Goal: Task Accomplishment & Management: Use online tool/utility

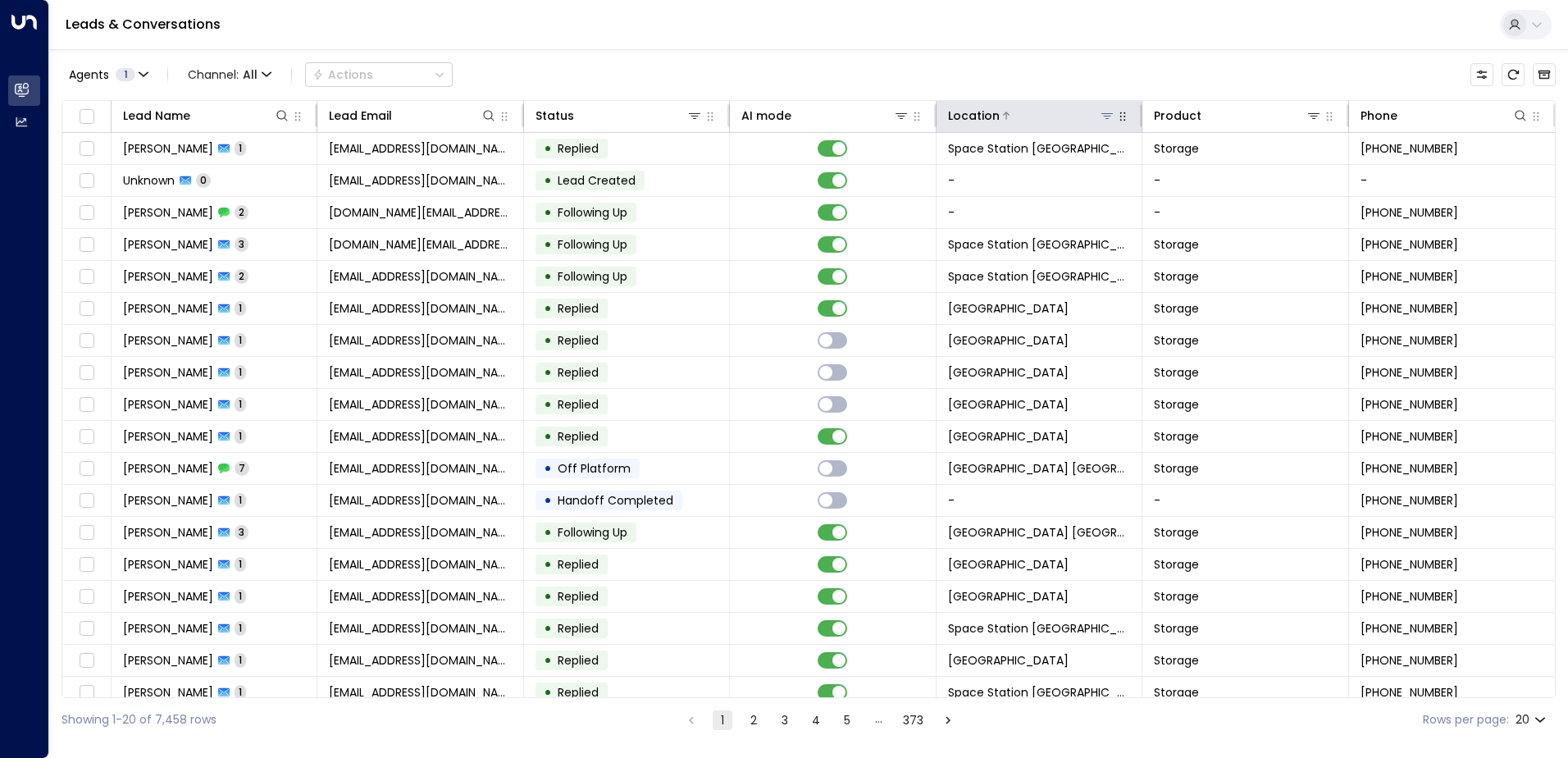
click at [954, 116] on icon at bounding box center [1107, 115] width 13 height 13
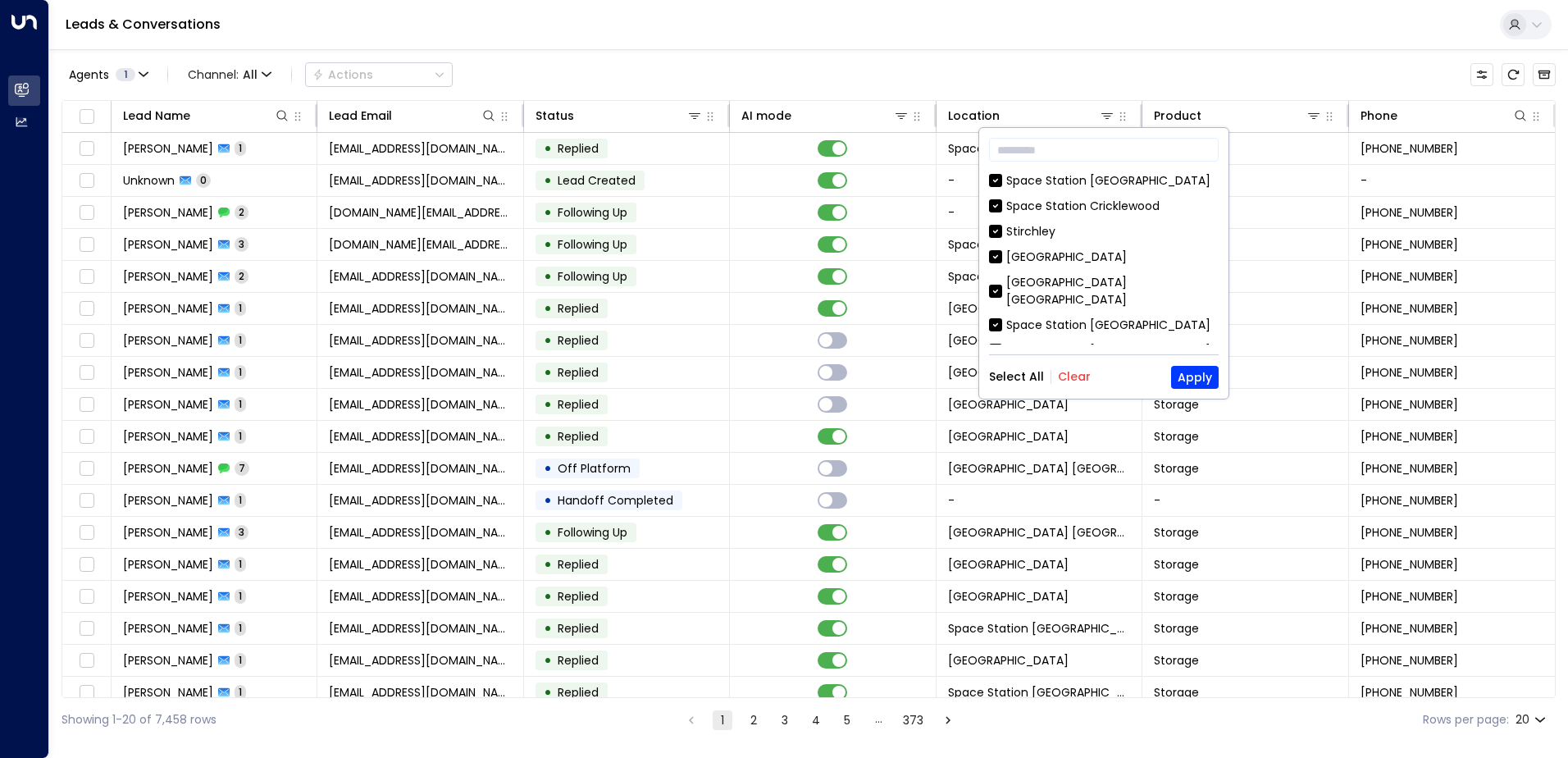
click at [954, 364] on div "​ Space Station Swiss Cottage Space Station Cricklewood Stirchley Space Station…" at bounding box center [1104, 263] width 249 height 271
click at [954, 370] on button "Clear" at bounding box center [1074, 376] width 32 height 13
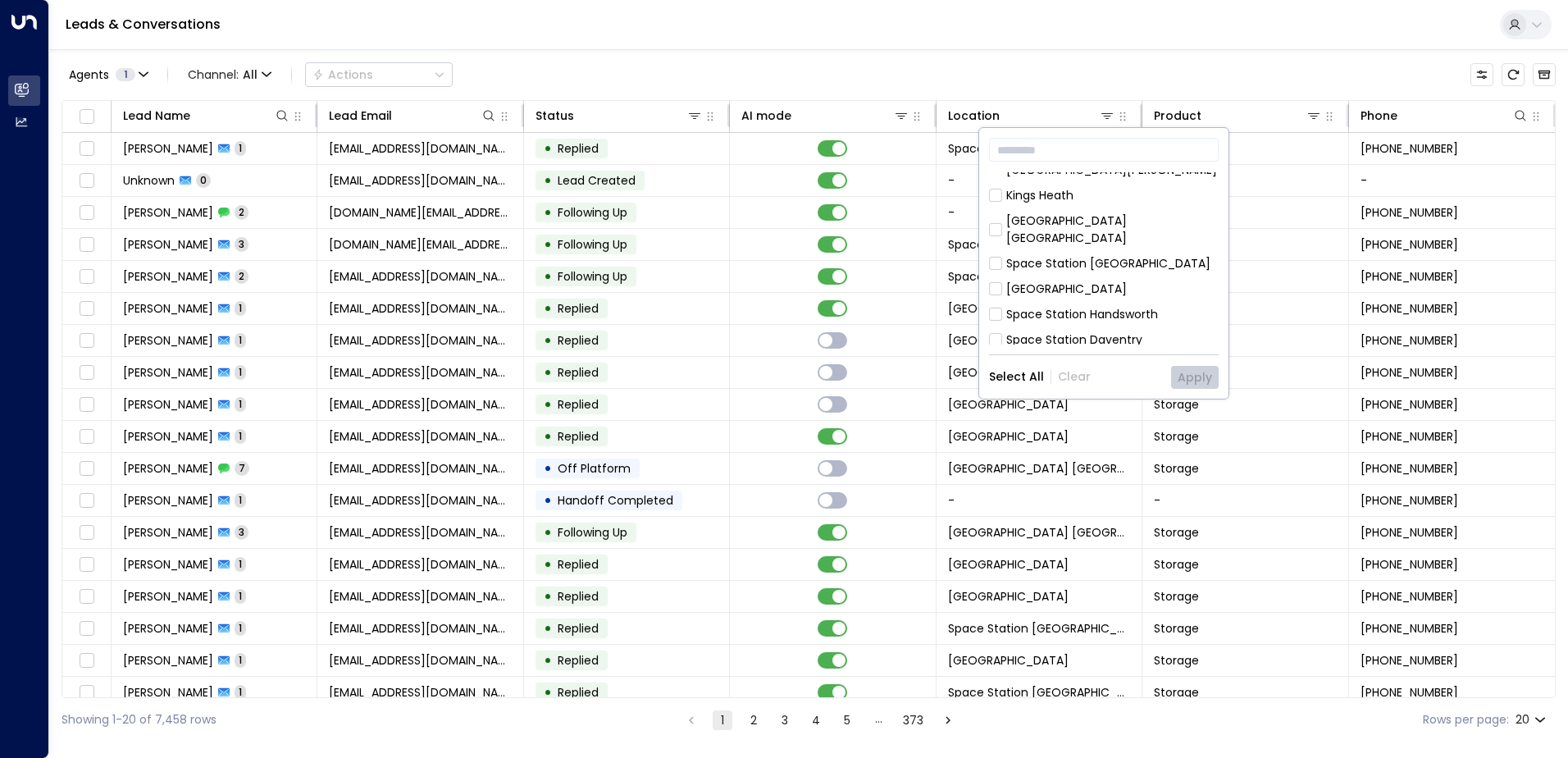
scroll to position [328, 0]
click at [954, 252] on div "Space Station [GEOGRAPHIC_DATA]" at bounding box center [1108, 260] width 204 height 17
click at [954, 414] on div "[GEOGRAPHIC_DATA] [GEOGRAPHIC_DATA]" at bounding box center [1113, 431] width 212 height 34
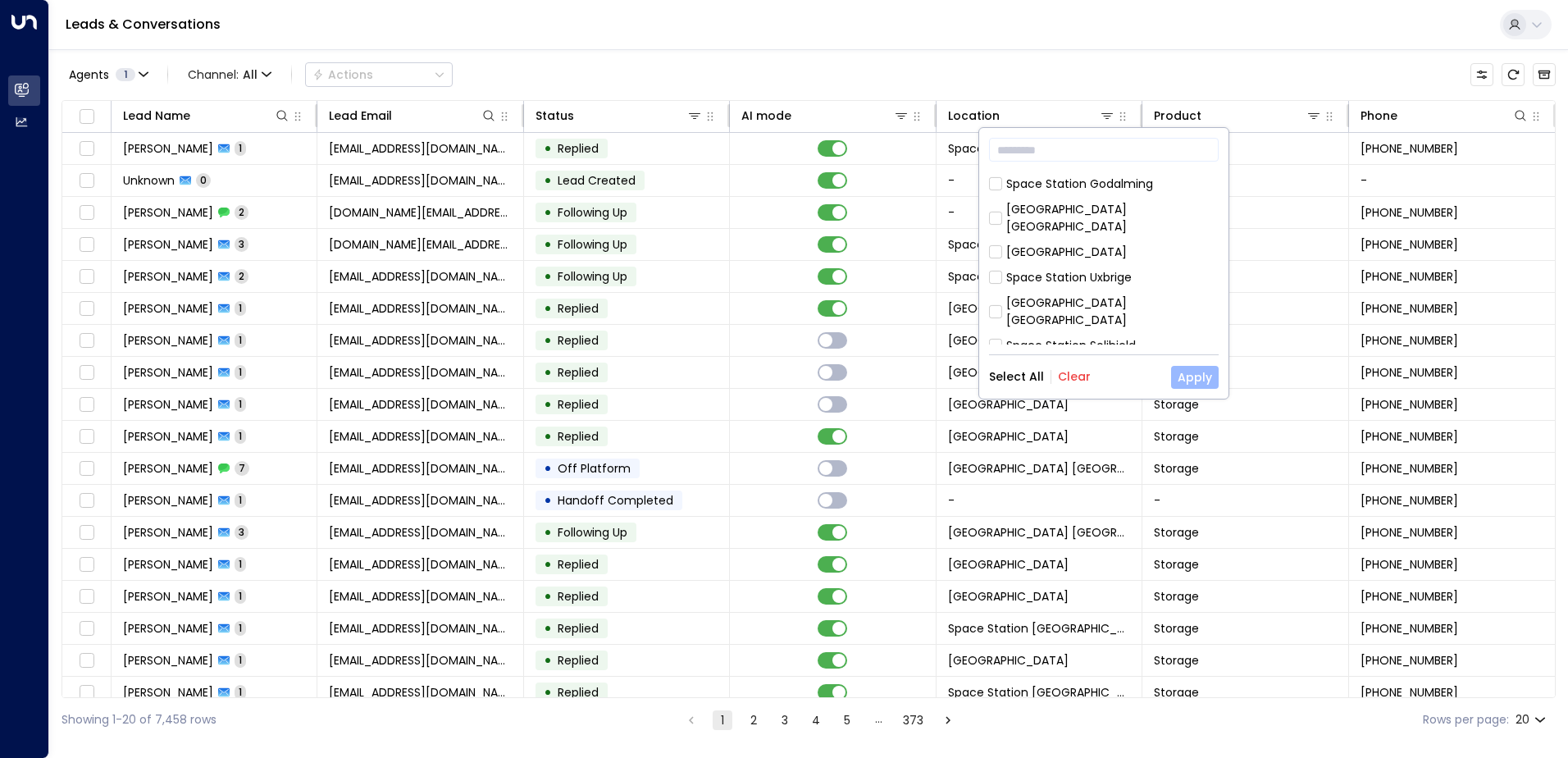
click at [954, 379] on button "Apply" at bounding box center [1195, 378] width 48 height 23
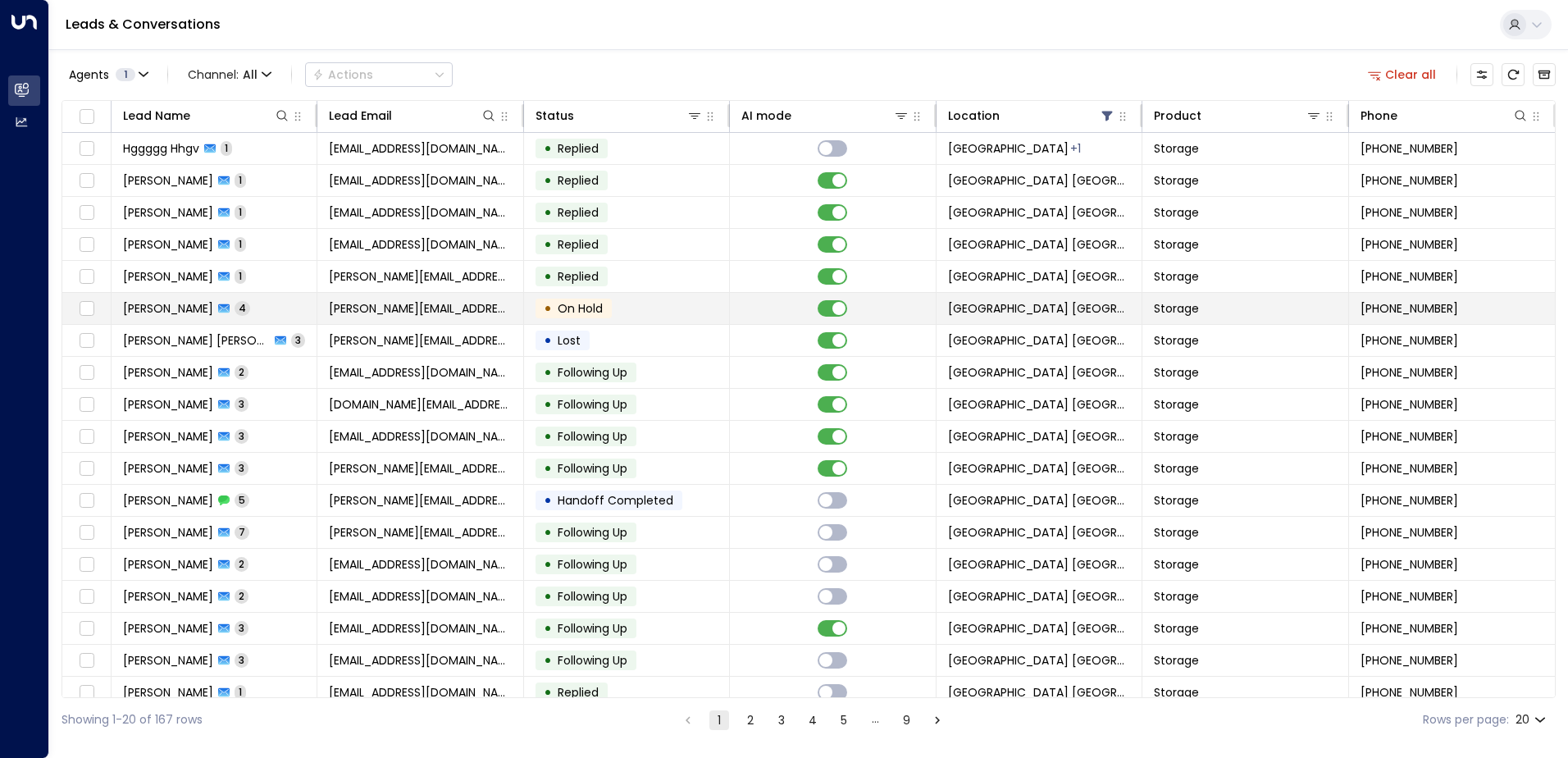
click at [652, 301] on td "• On Hold" at bounding box center [627, 308] width 206 height 31
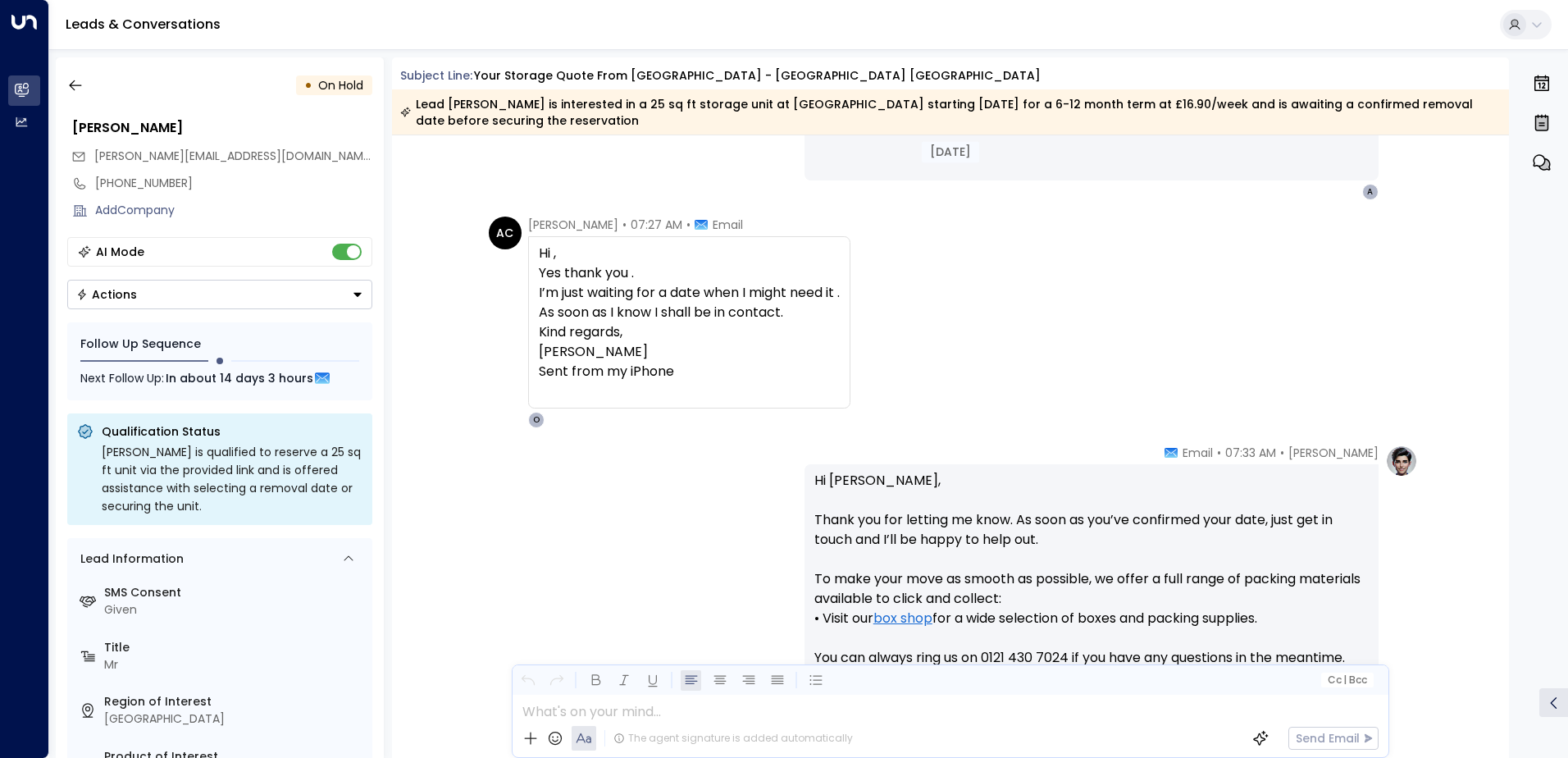
scroll to position [1643, 0]
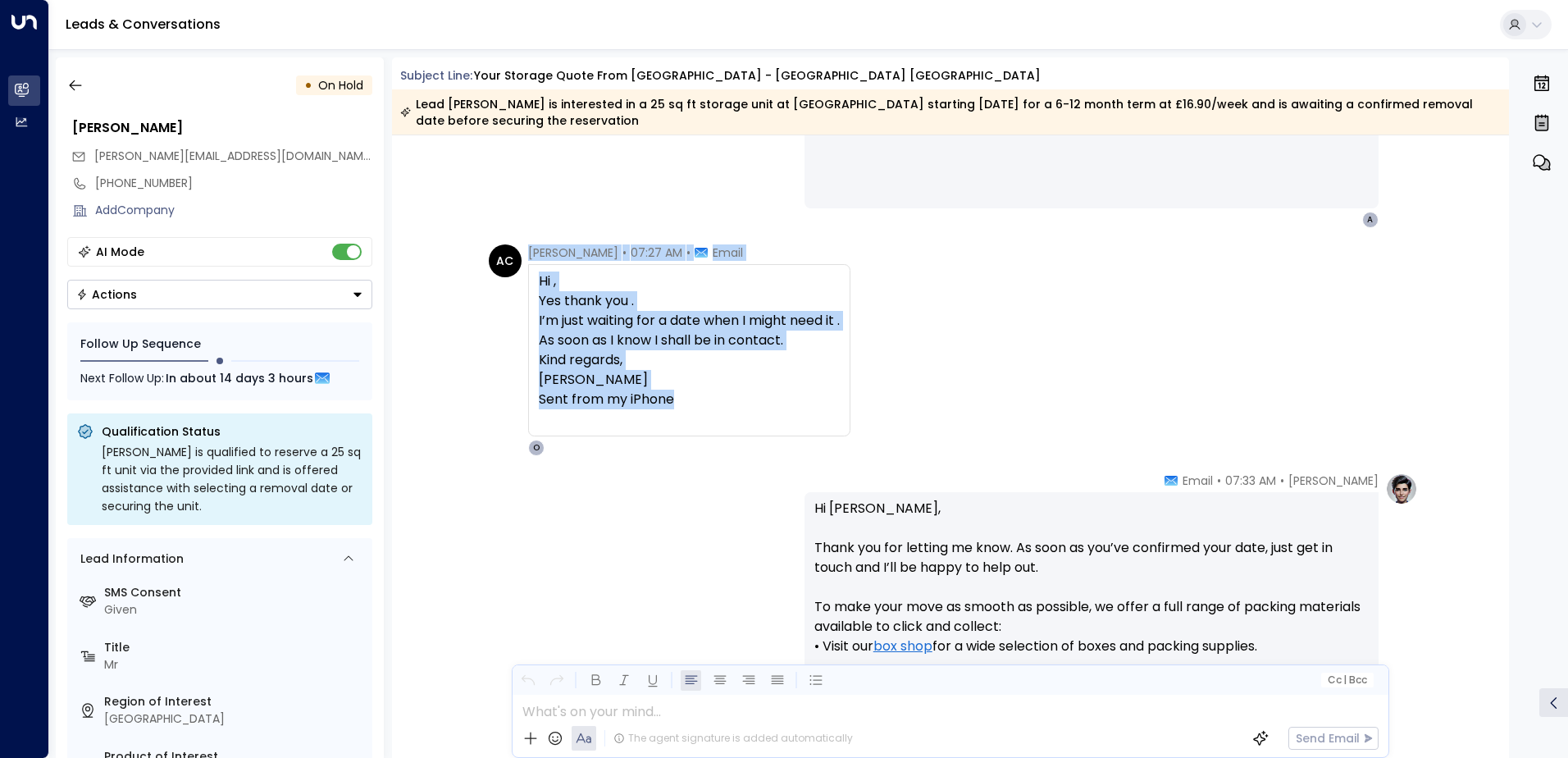
copy div "Andrew Cook • 07:27 AM • Email Hi , Yes thank you . I’m just waiting for a date…"
drag, startPoint x: 673, startPoint y: 405, endPoint x: 522, endPoint y: 249, distance: 217.1
click at [522, 249] on div "AC Andrew Cook • 07:27 AM • Email Hi , Yes thank you . I’m just waiting for a d…" at bounding box center [669, 350] width 362 height 211
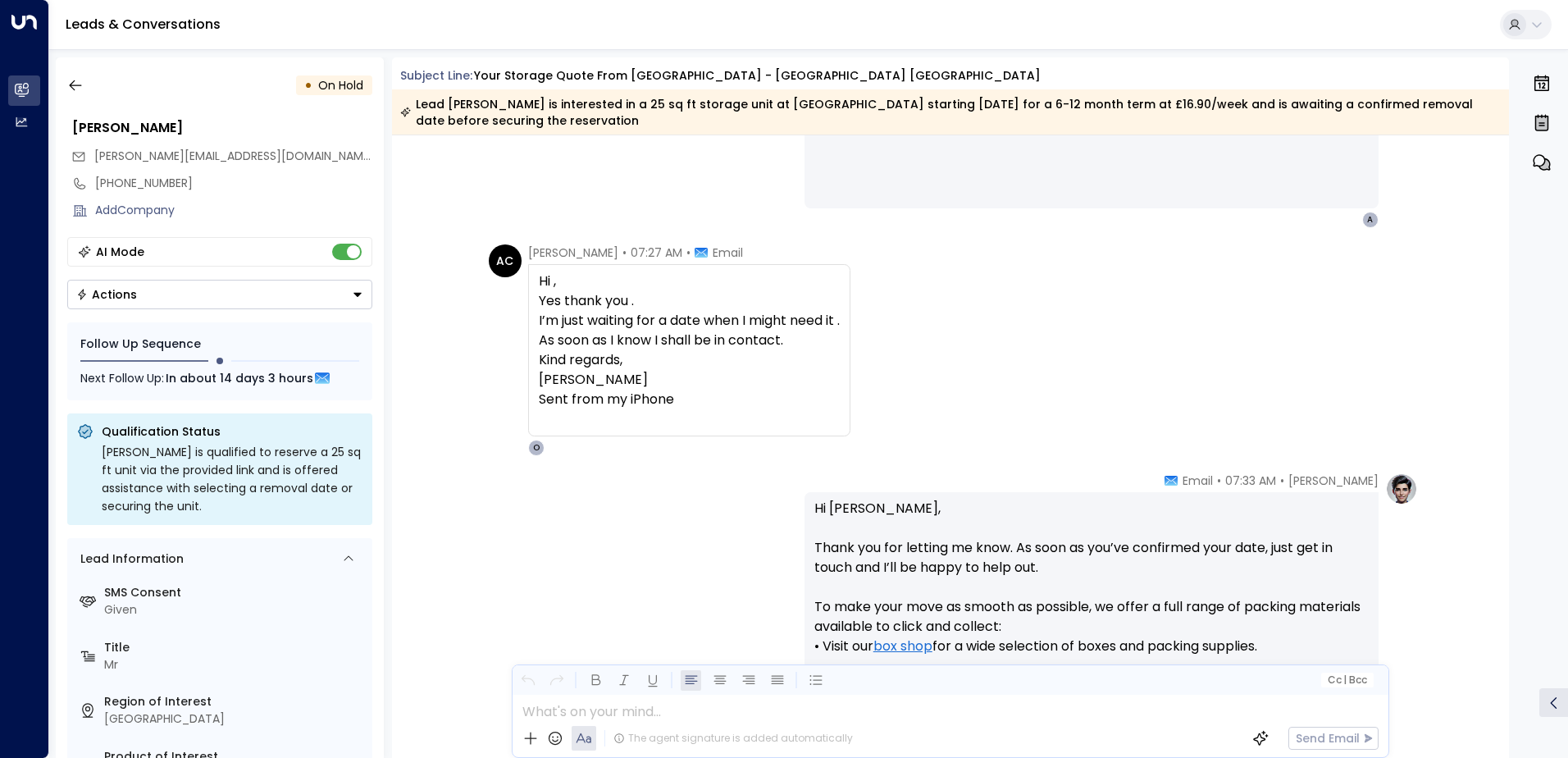
click at [94, 87] on div "• On Hold" at bounding box center [220, 85] width 305 height 30
click at [85, 83] on button "button" at bounding box center [75, 85] width 30 height 30
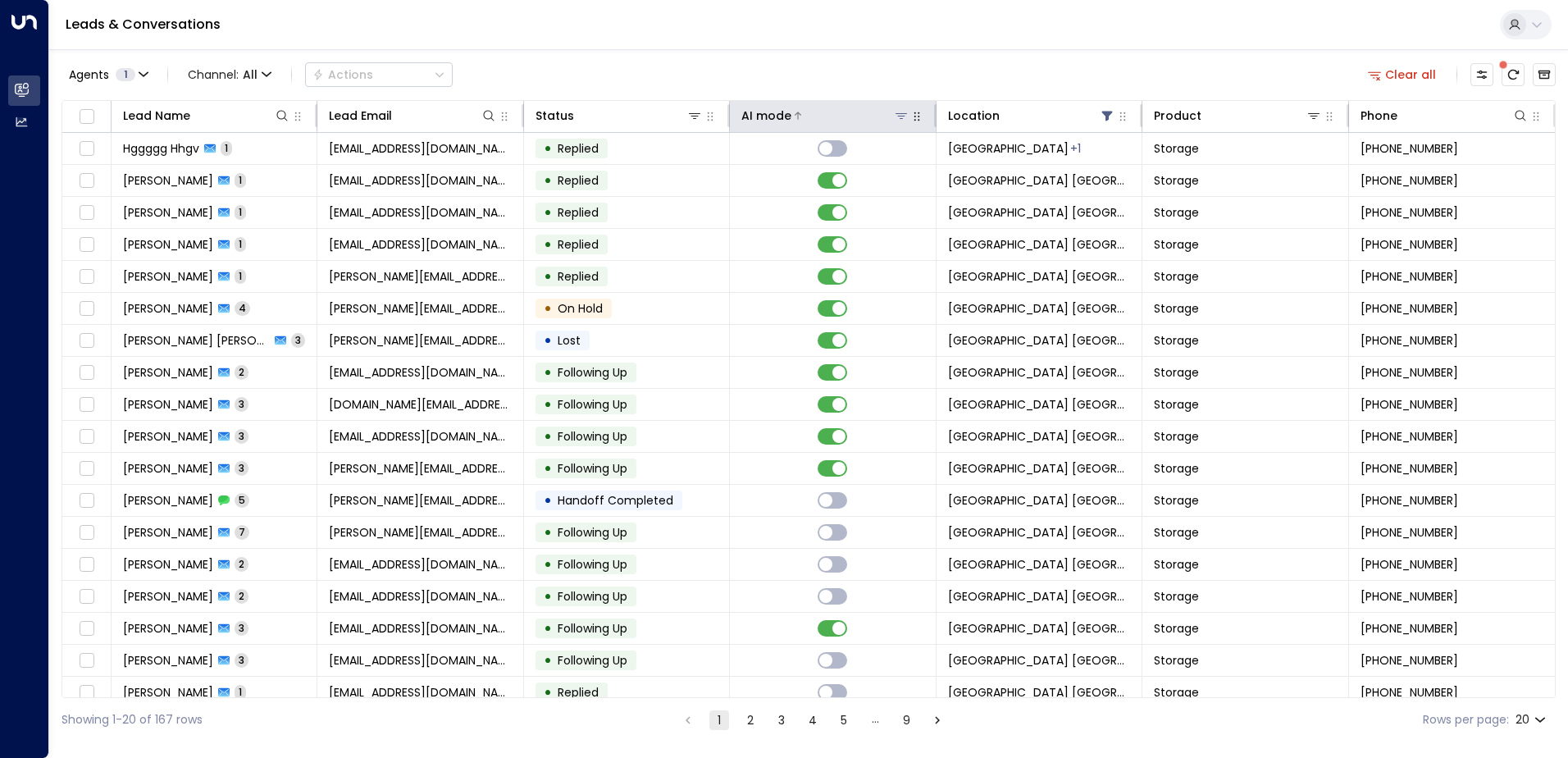
click at [807, 114] on div at bounding box center [850, 115] width 117 height 16
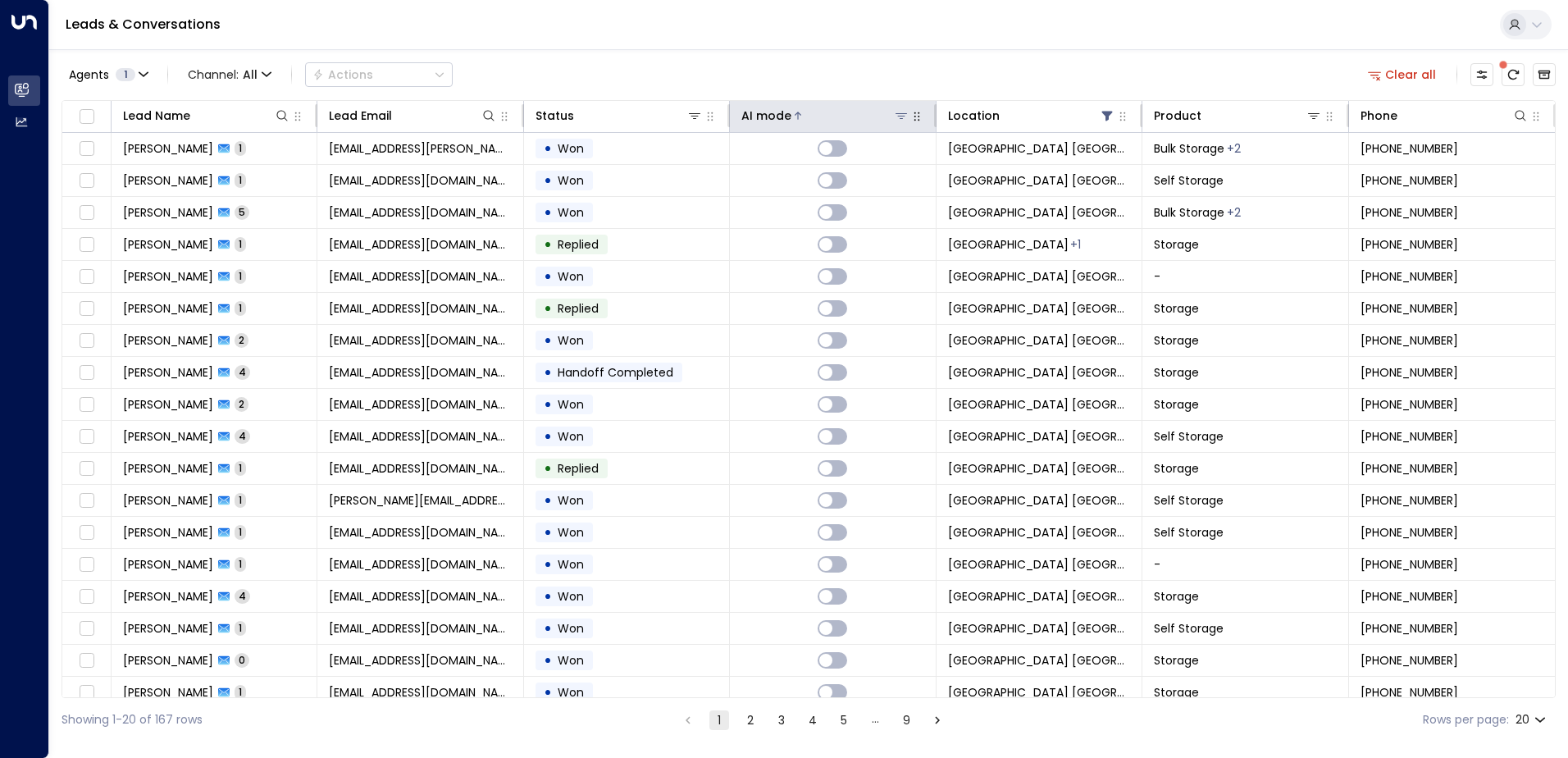
click at [825, 109] on div at bounding box center [850, 115] width 117 height 16
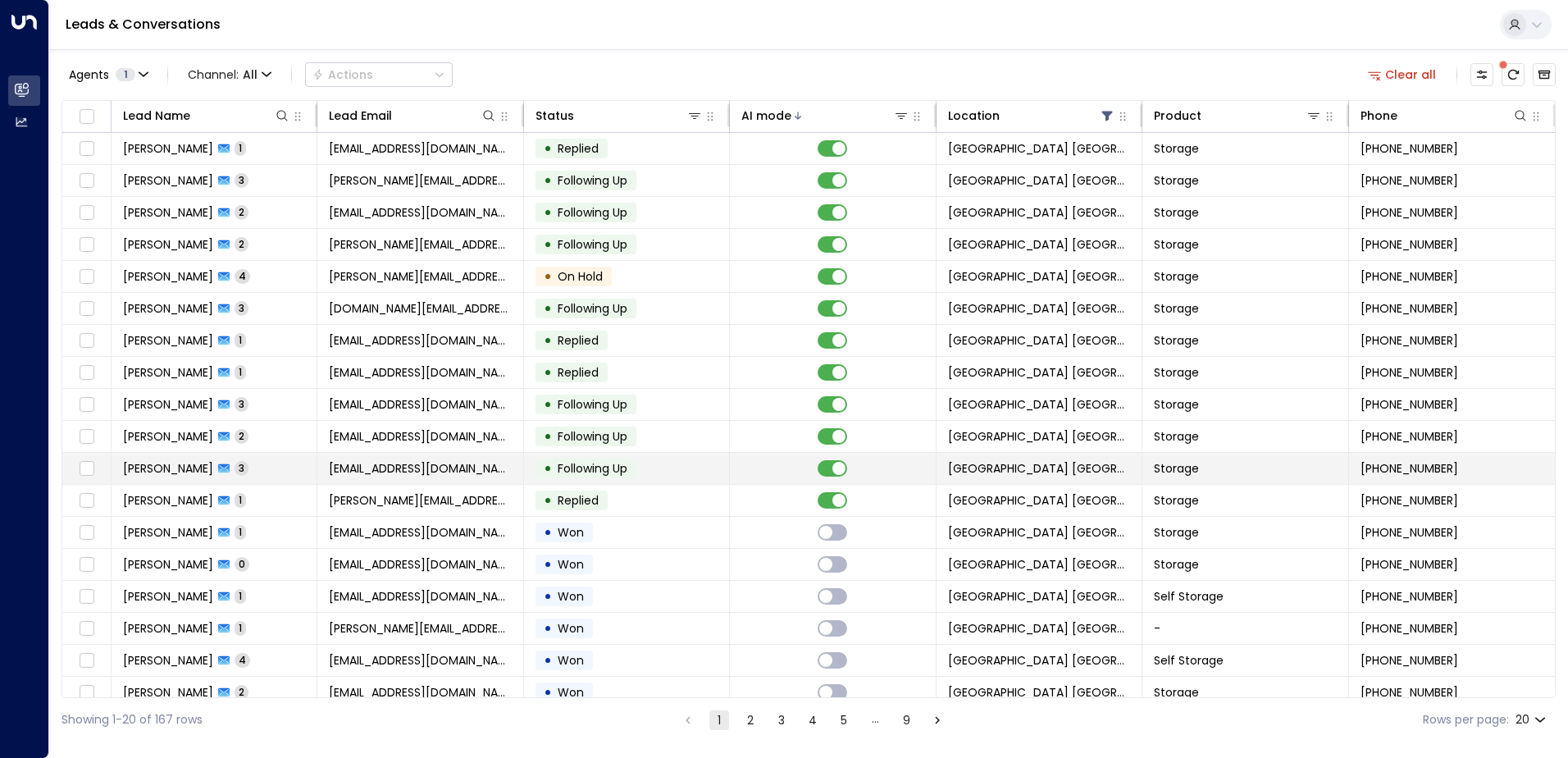
click at [318, 468] on td "[EMAIL_ADDRESS][DOMAIN_NAME]" at bounding box center [420, 468] width 206 height 31
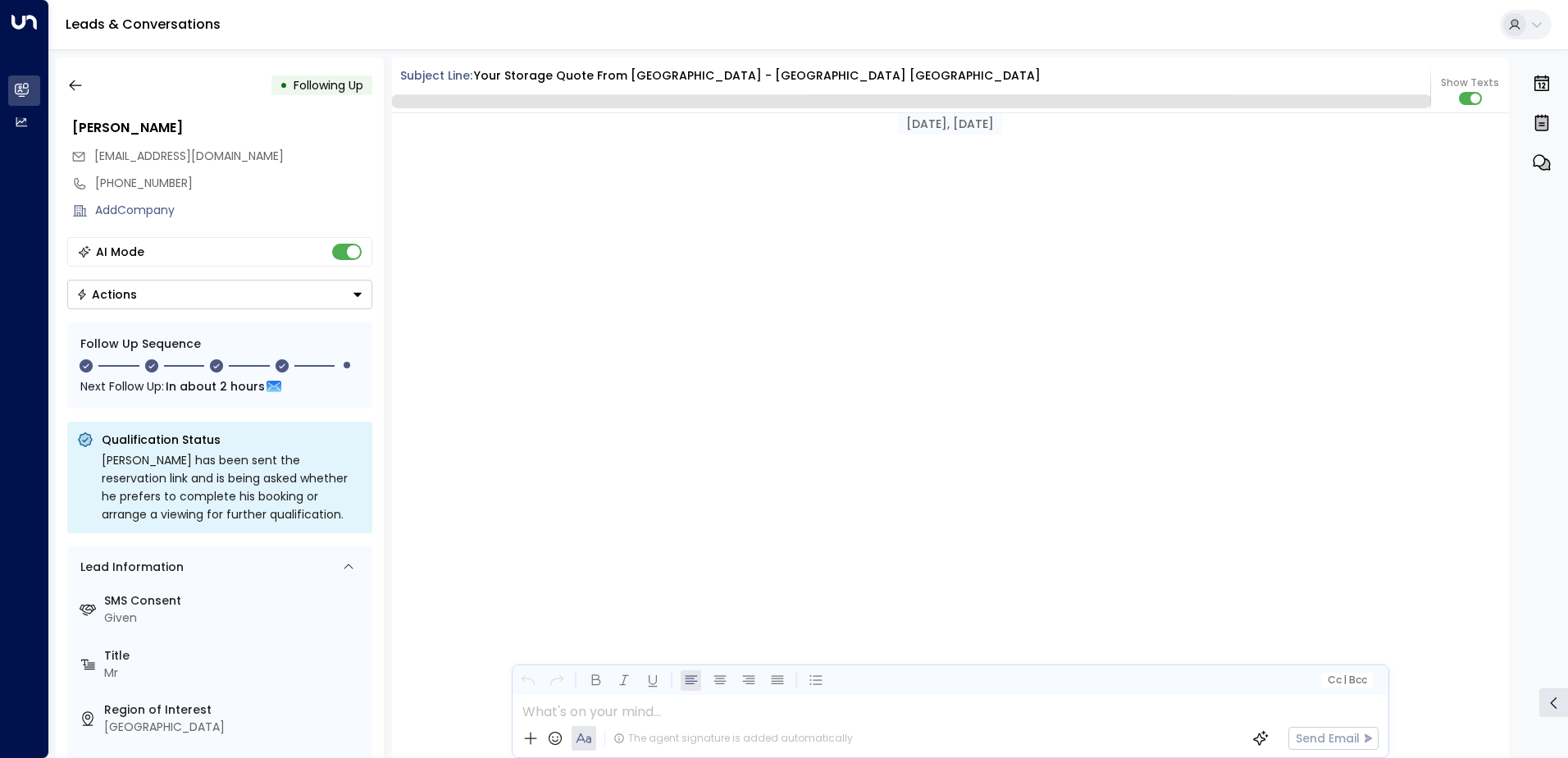
scroll to position [2423, 0]
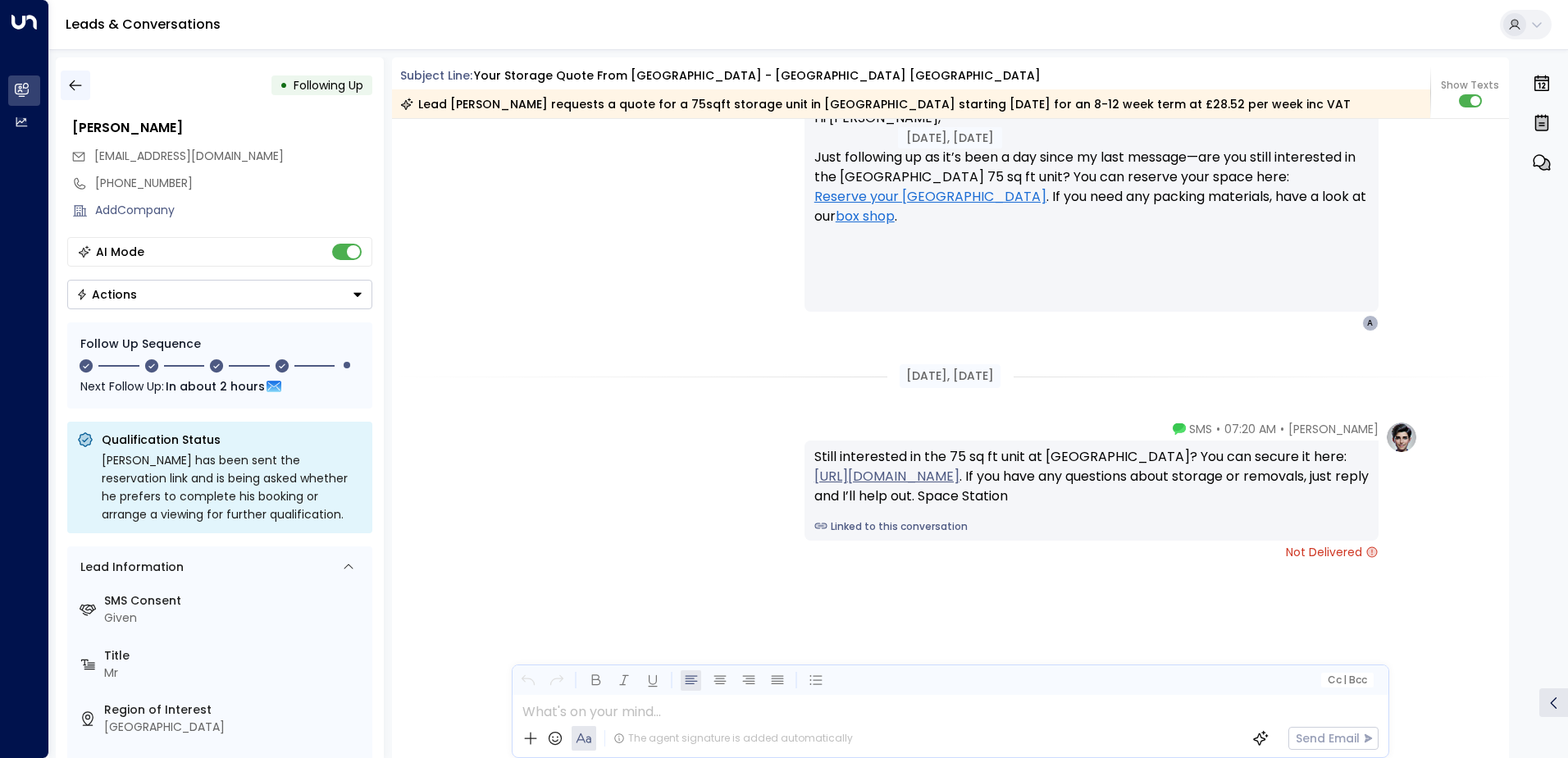
click at [85, 83] on button "button" at bounding box center [75, 85] width 30 height 30
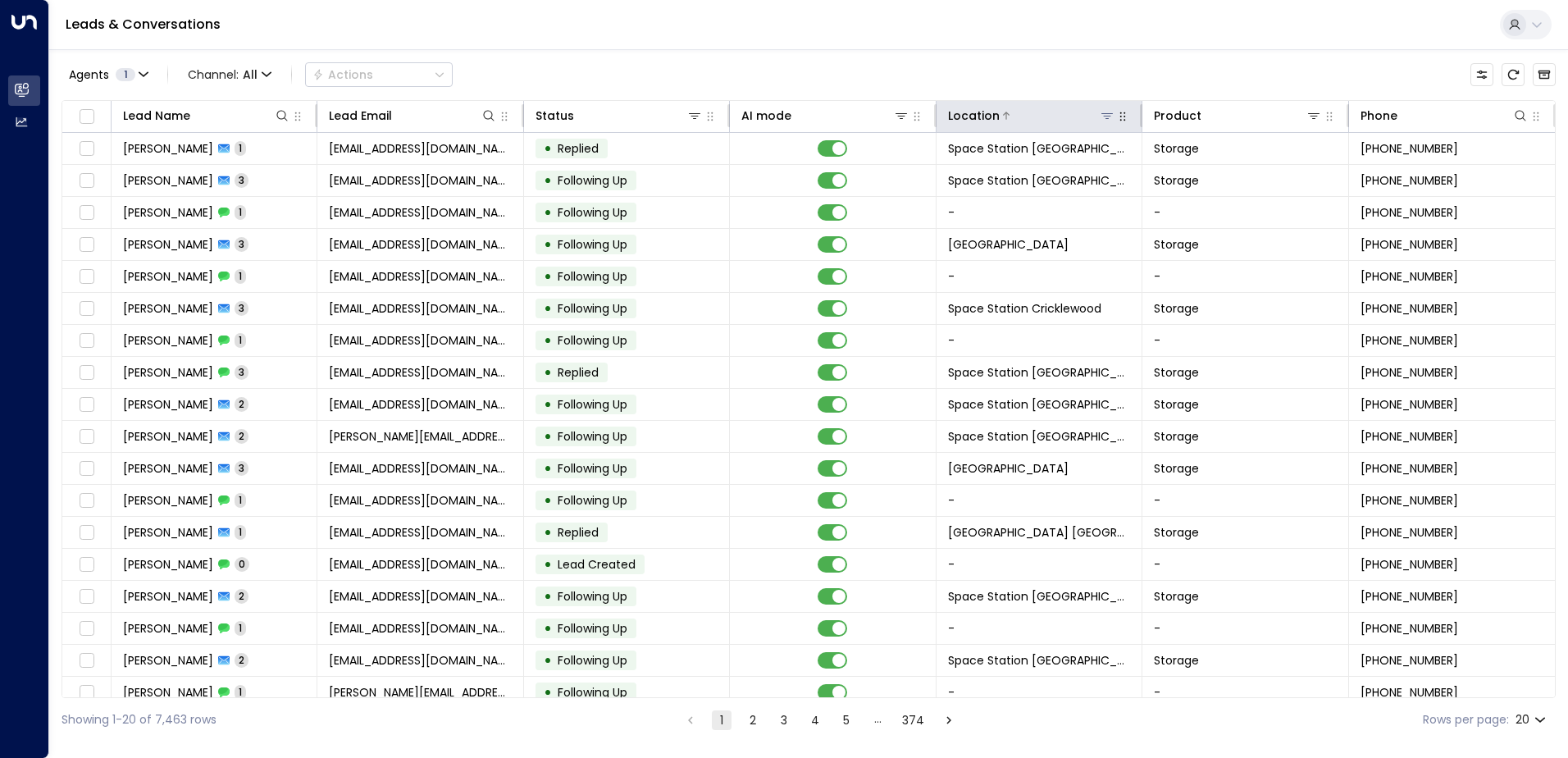
click at [1104, 112] on icon at bounding box center [1107, 115] width 13 height 13
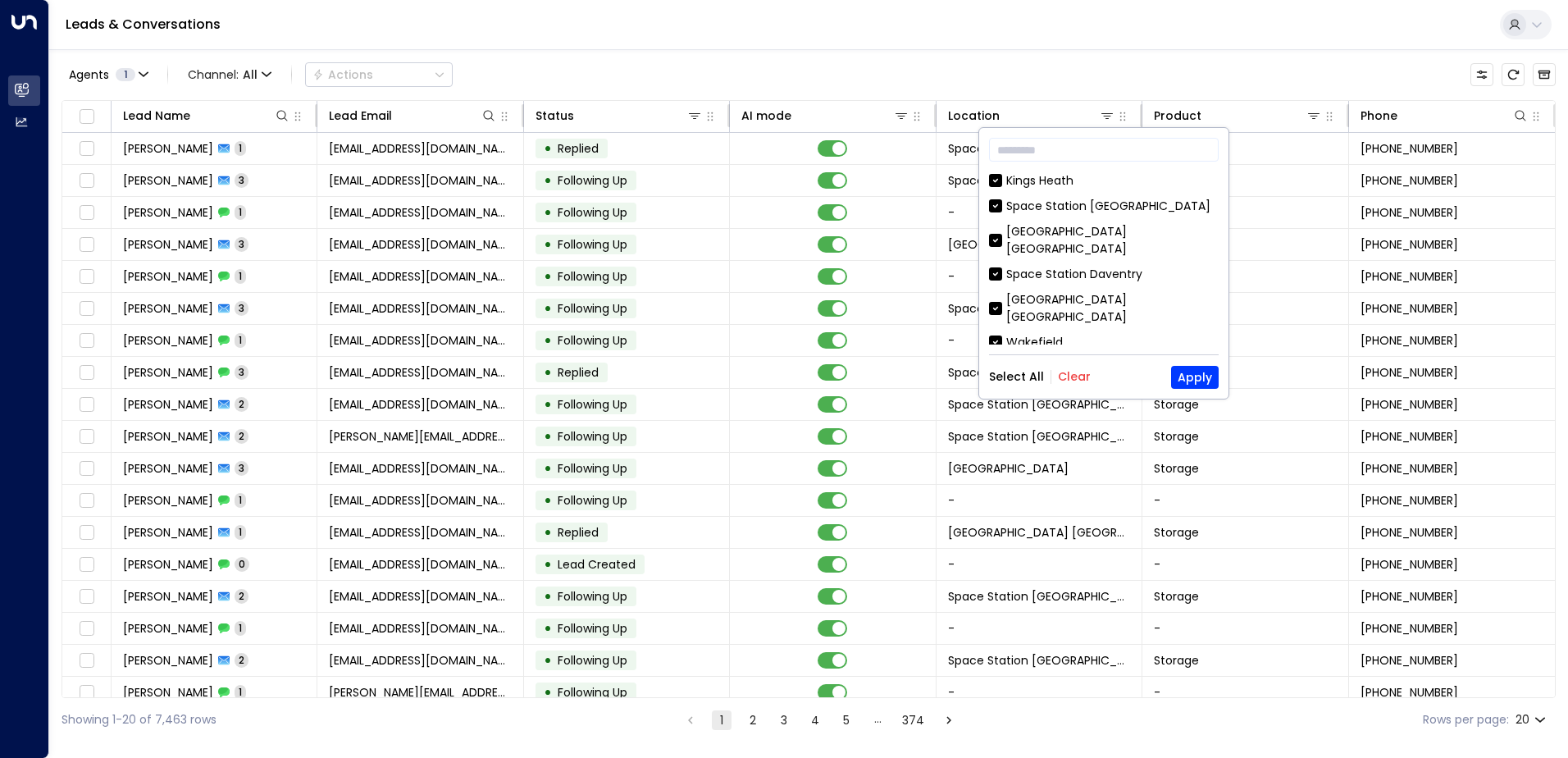
click at [1076, 370] on button "Clear" at bounding box center [1074, 376] width 32 height 13
click at [1117, 218] on div "[GEOGRAPHIC_DATA] [GEOGRAPHIC_DATA] [GEOGRAPHIC_DATA] [GEOGRAPHIC_DATA] [GEOGRA…" at bounding box center [1104, 257] width 229 height 172
click at [1116, 230] on div "[GEOGRAPHIC_DATA] [GEOGRAPHIC_DATA]" at bounding box center [1113, 240] width 212 height 34
click at [1179, 369] on button "Apply" at bounding box center [1195, 378] width 48 height 23
